Goal: Task Accomplishment & Management: Use online tool/utility

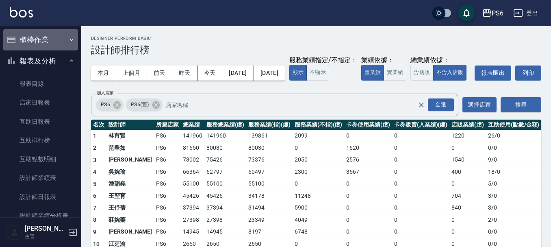
click at [58, 47] on button "櫃檯作業" at bounding box center [40, 39] width 75 height 21
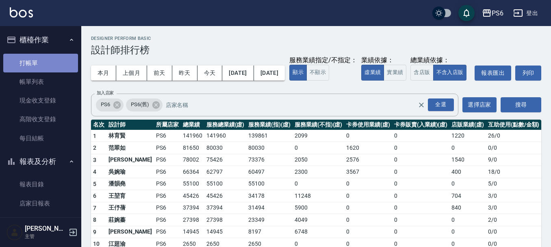
click at [46, 68] on link "打帳單" at bounding box center [40, 63] width 75 height 19
